Goal: Information Seeking & Learning: Check status

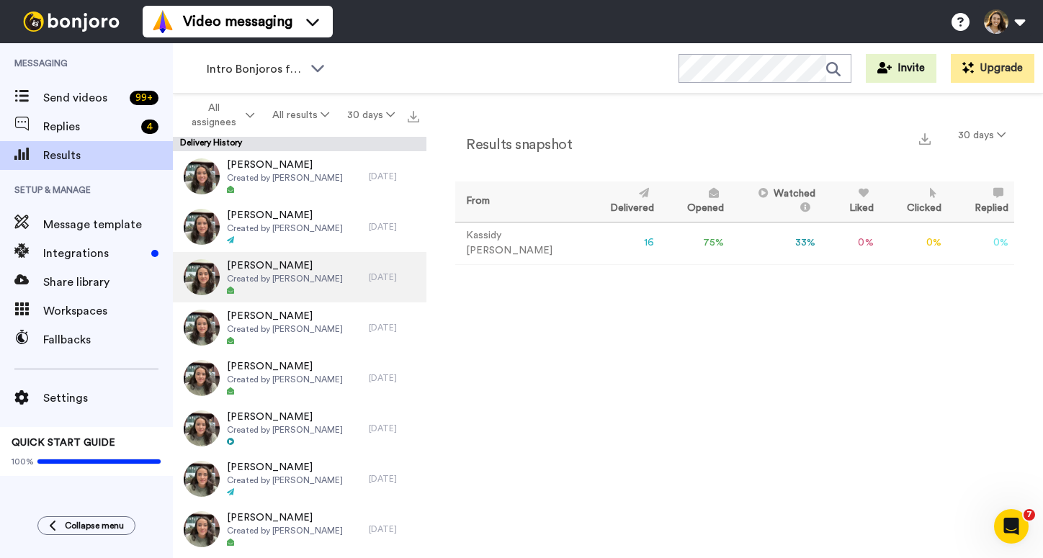
scroll to position [4, 0]
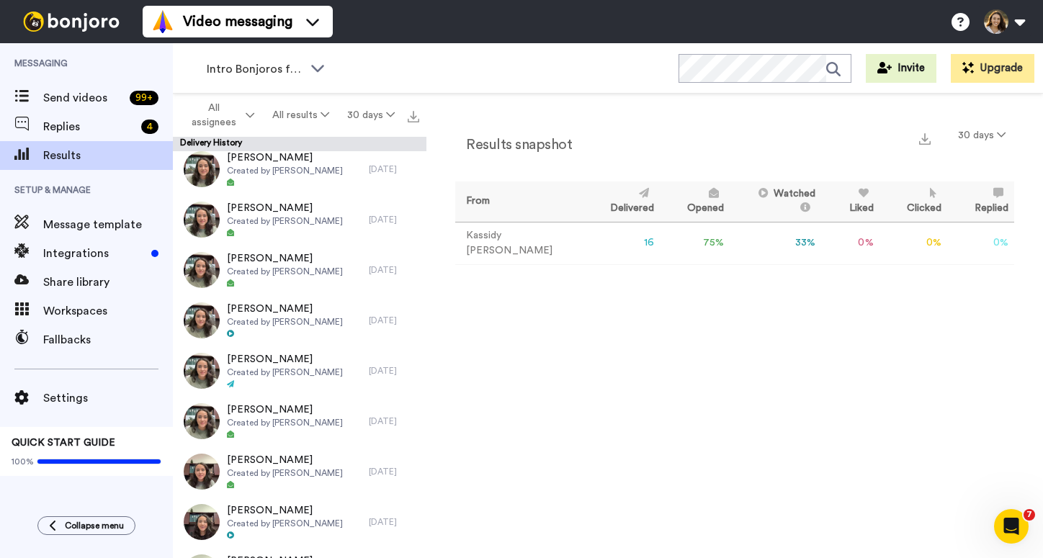
scroll to position [171, 0]
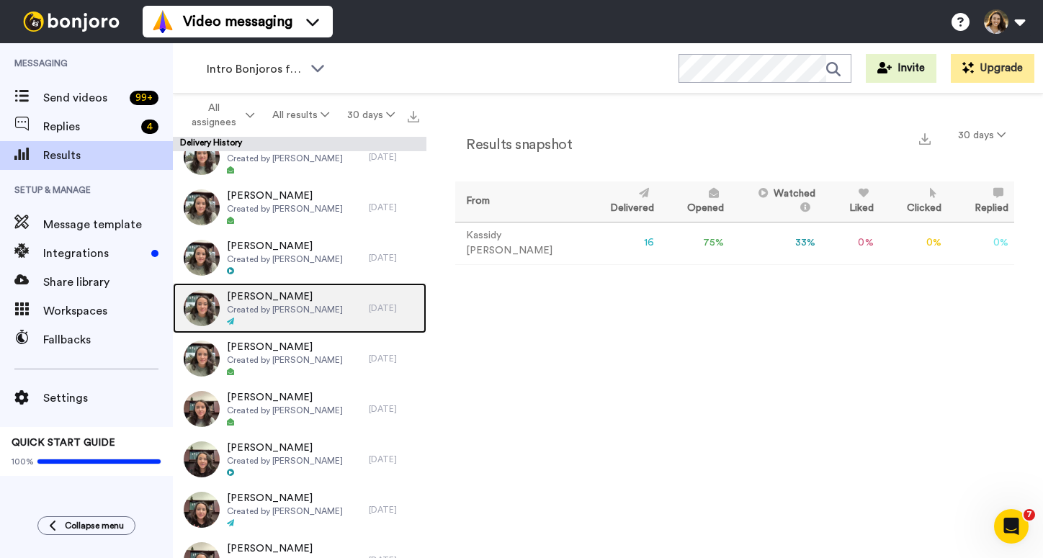
click at [288, 298] on span "[PERSON_NAME]" at bounding box center [285, 297] width 116 height 14
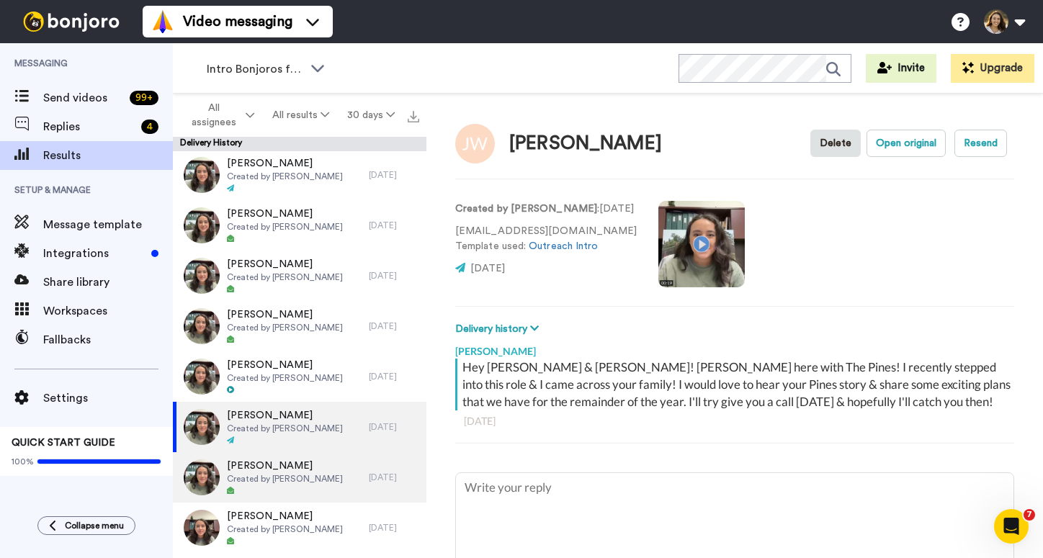
scroll to position [49, 0]
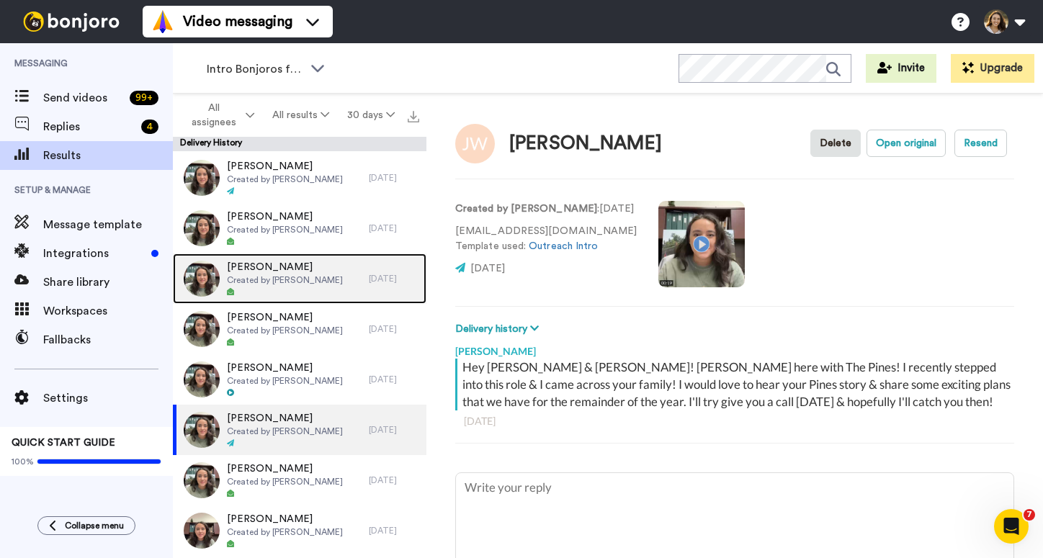
click at [295, 261] on span "[PERSON_NAME]" at bounding box center [285, 267] width 116 height 14
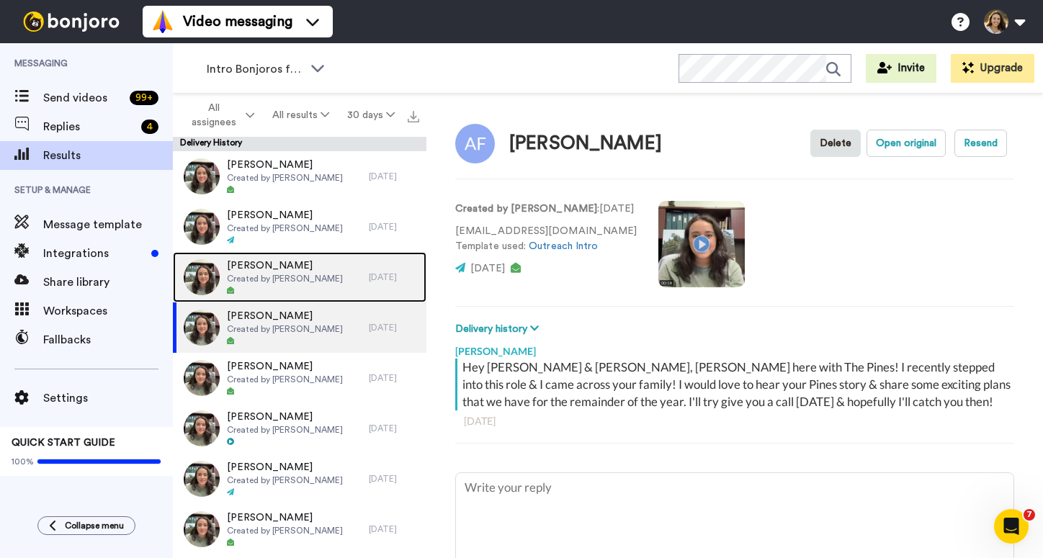
click at [287, 282] on span "Created by [PERSON_NAME]" at bounding box center [285, 279] width 116 height 12
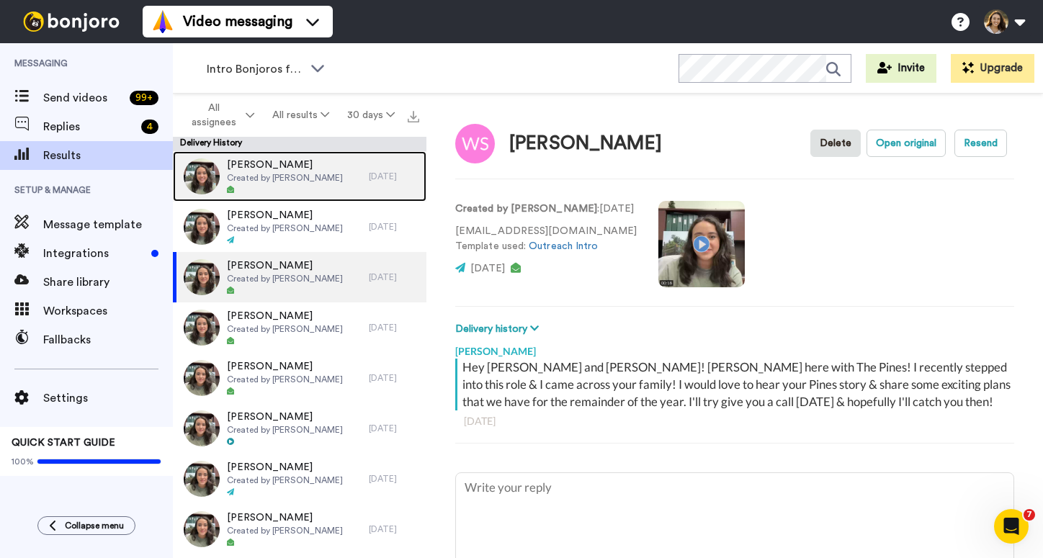
click at [326, 201] on div "[PERSON_NAME] Created by [PERSON_NAME]" at bounding box center [271, 176] width 196 height 50
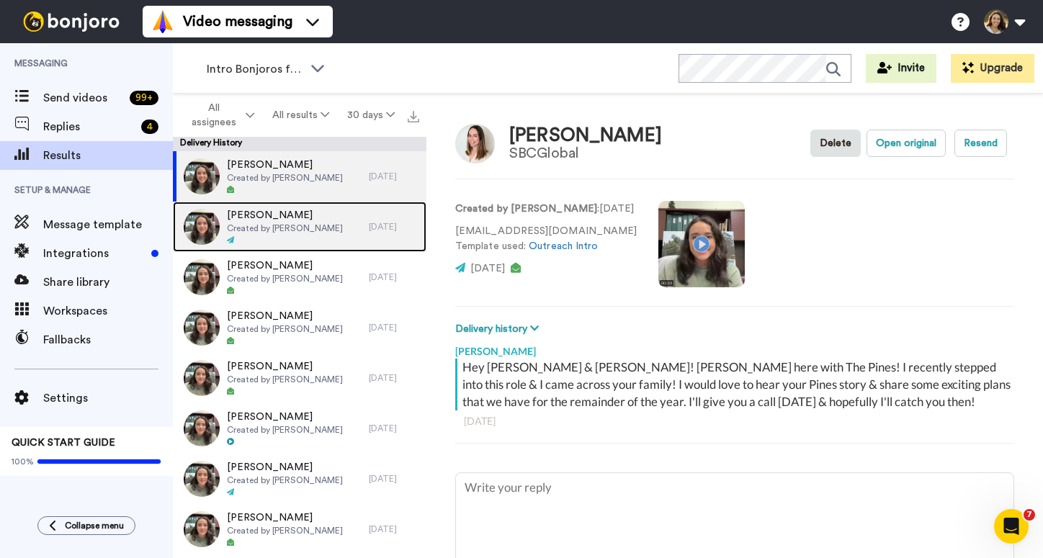
click at [318, 228] on span "Created by [PERSON_NAME]" at bounding box center [285, 229] width 116 height 12
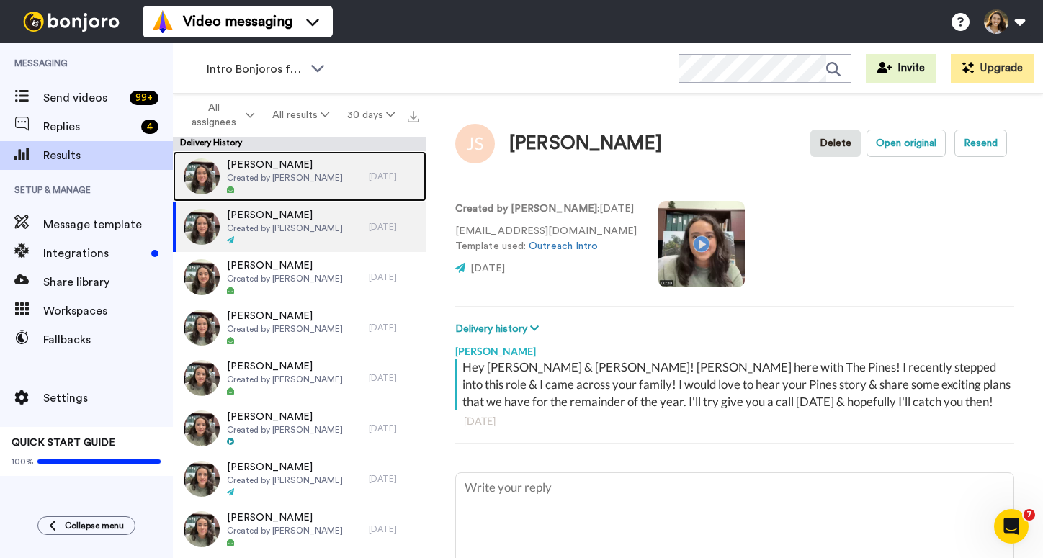
click at [321, 199] on div "[PERSON_NAME] Created by [PERSON_NAME]" at bounding box center [271, 176] width 196 height 50
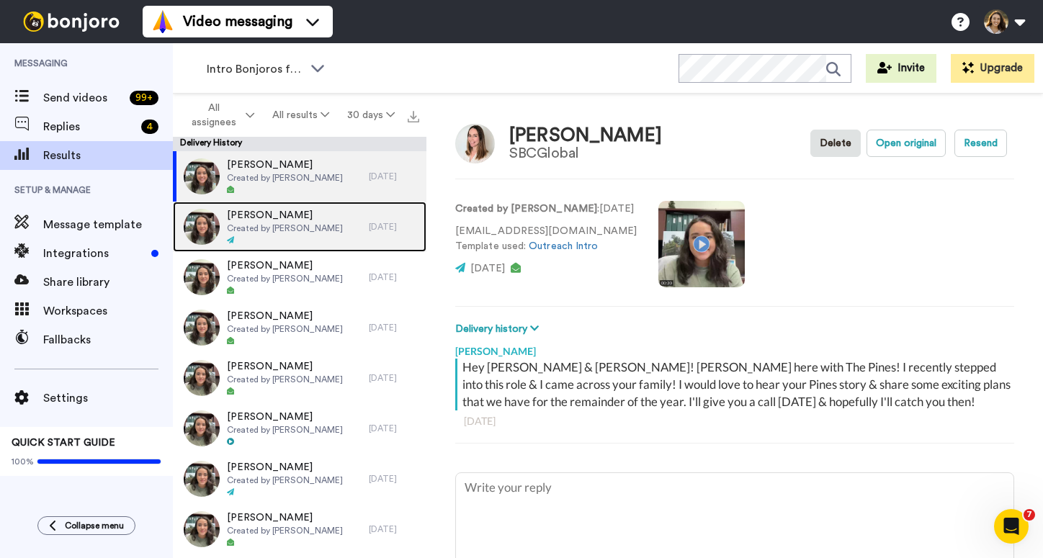
click at [321, 225] on span "Created by [PERSON_NAME]" at bounding box center [285, 229] width 116 height 12
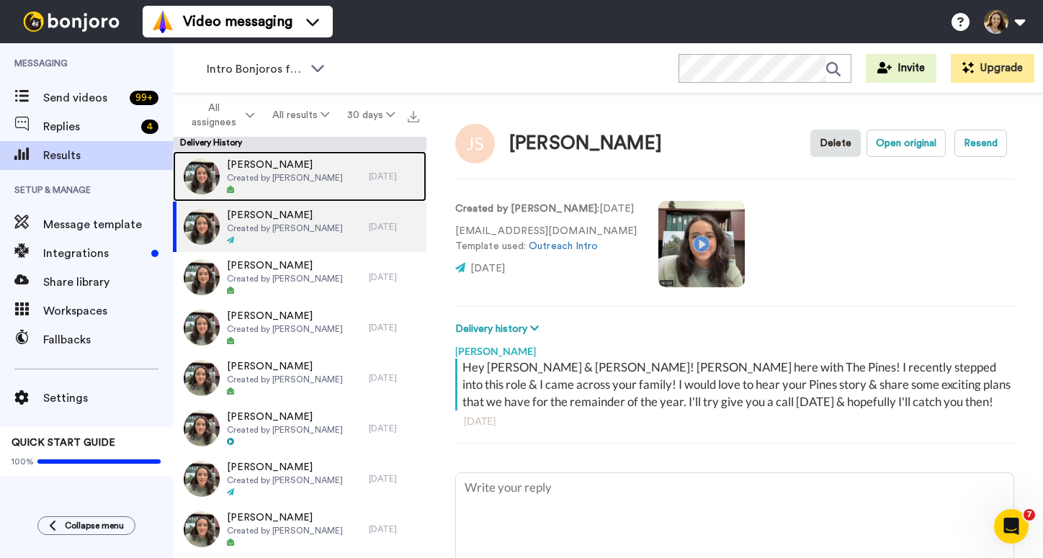
click at [305, 188] on div at bounding box center [285, 190] width 116 height 10
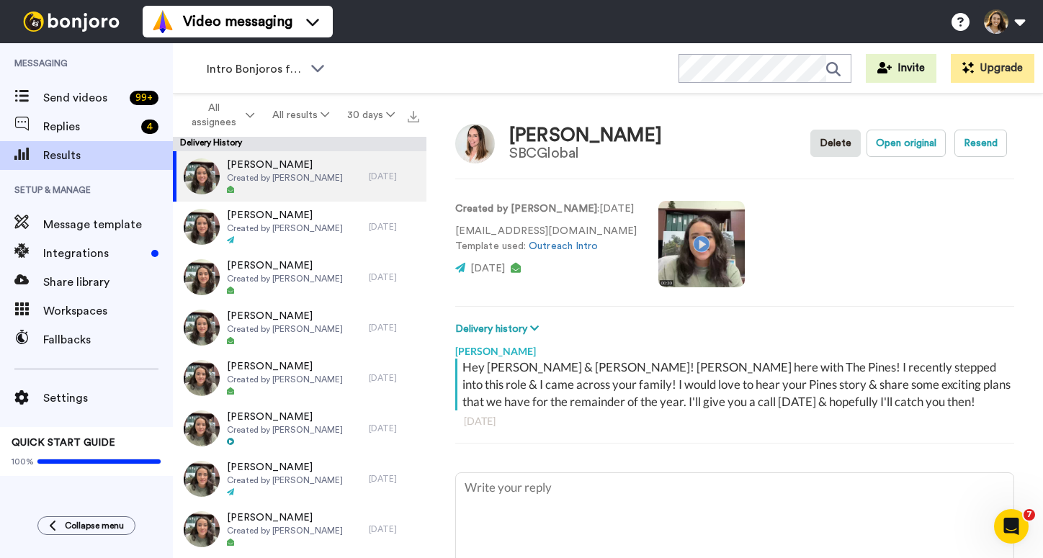
type textarea "x"
